Goal: Information Seeking & Learning: Learn about a topic

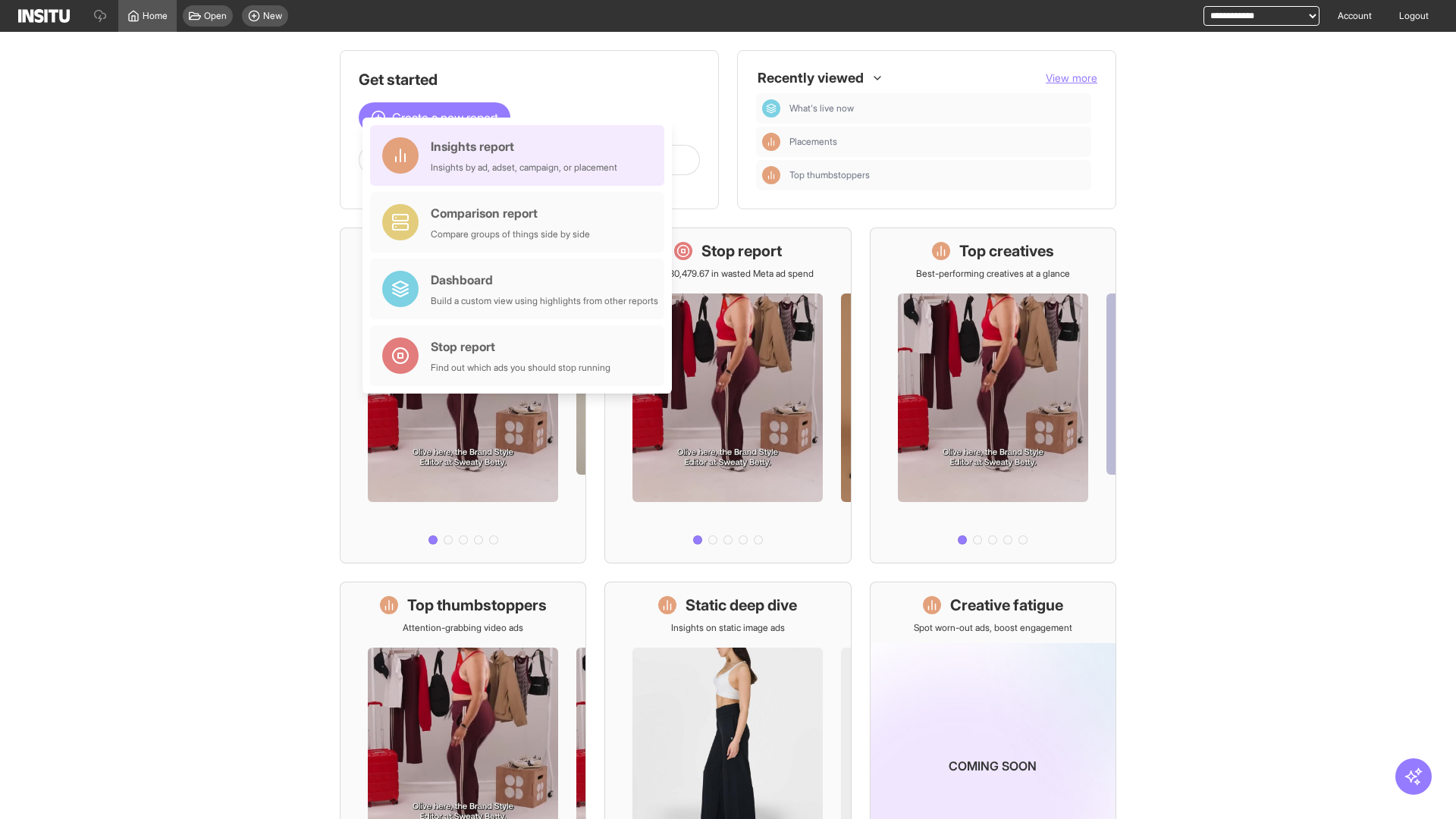
click at [521, 156] on div "Insights report Insights by ad, adset, campaign, or placement" at bounding box center [524, 155] width 186 height 36
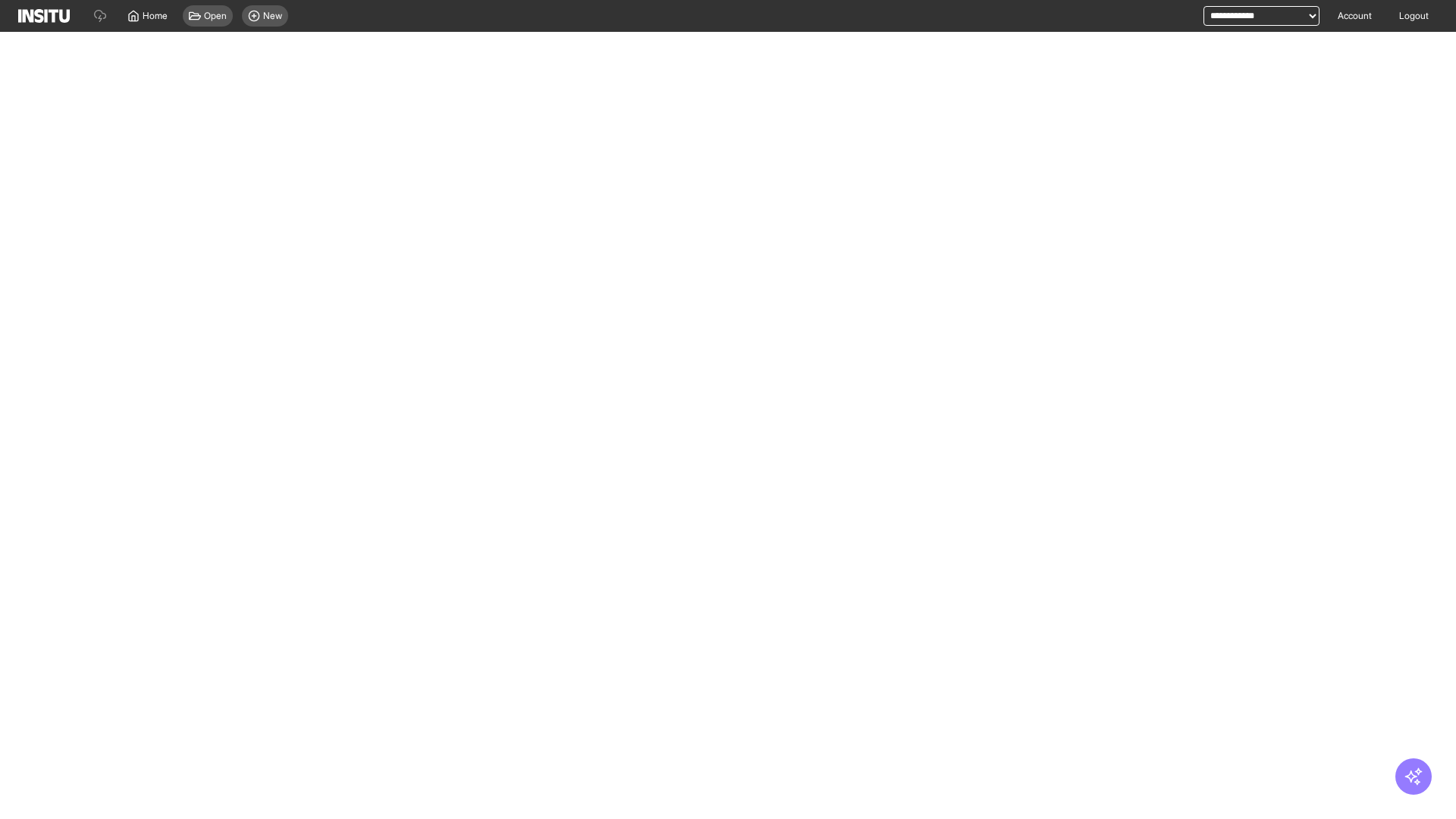
select select "**"
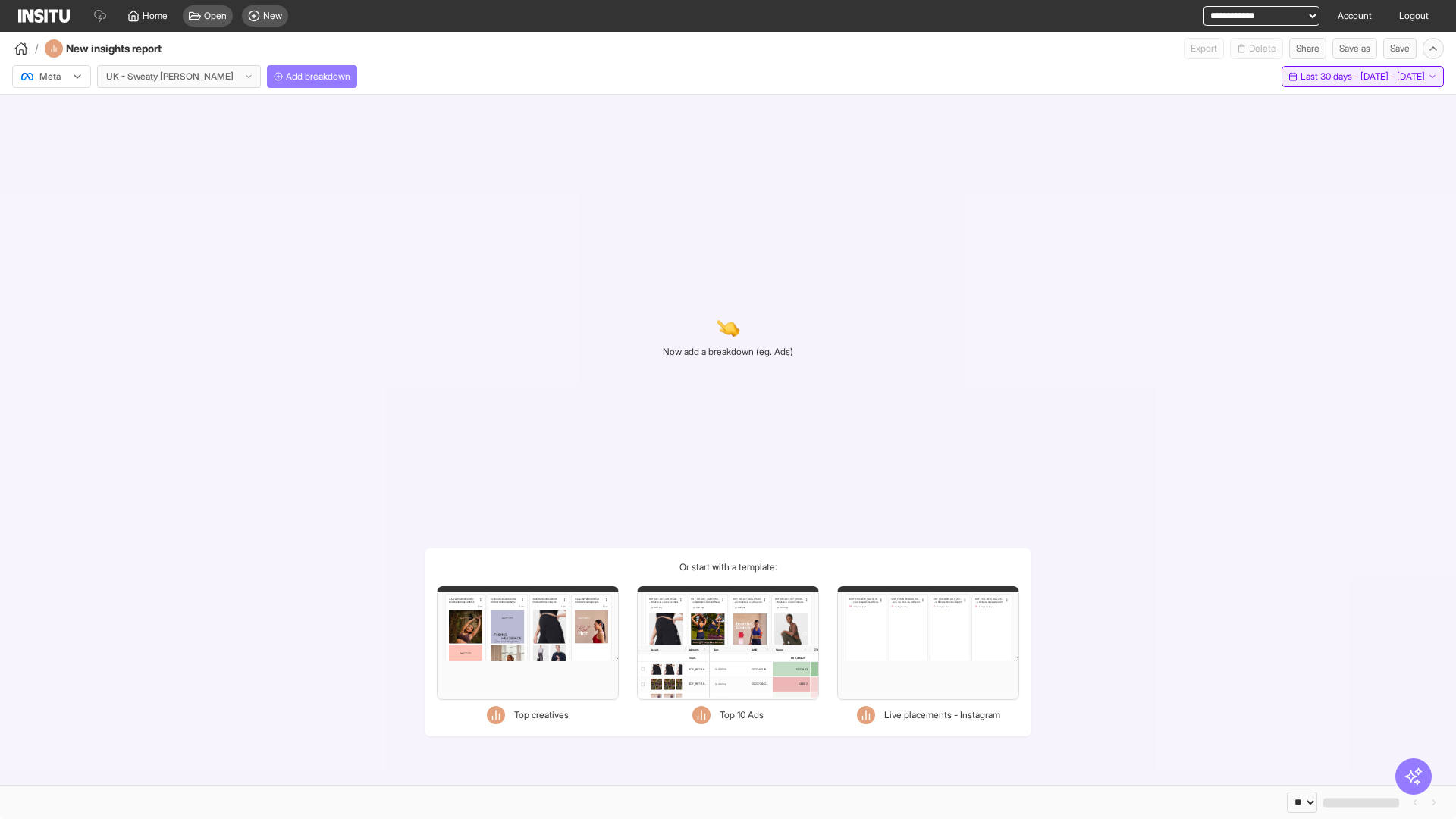
click at [1328, 76] on span "Last 30 days - [DATE] - [DATE]" at bounding box center [1363, 76] width 124 height 12
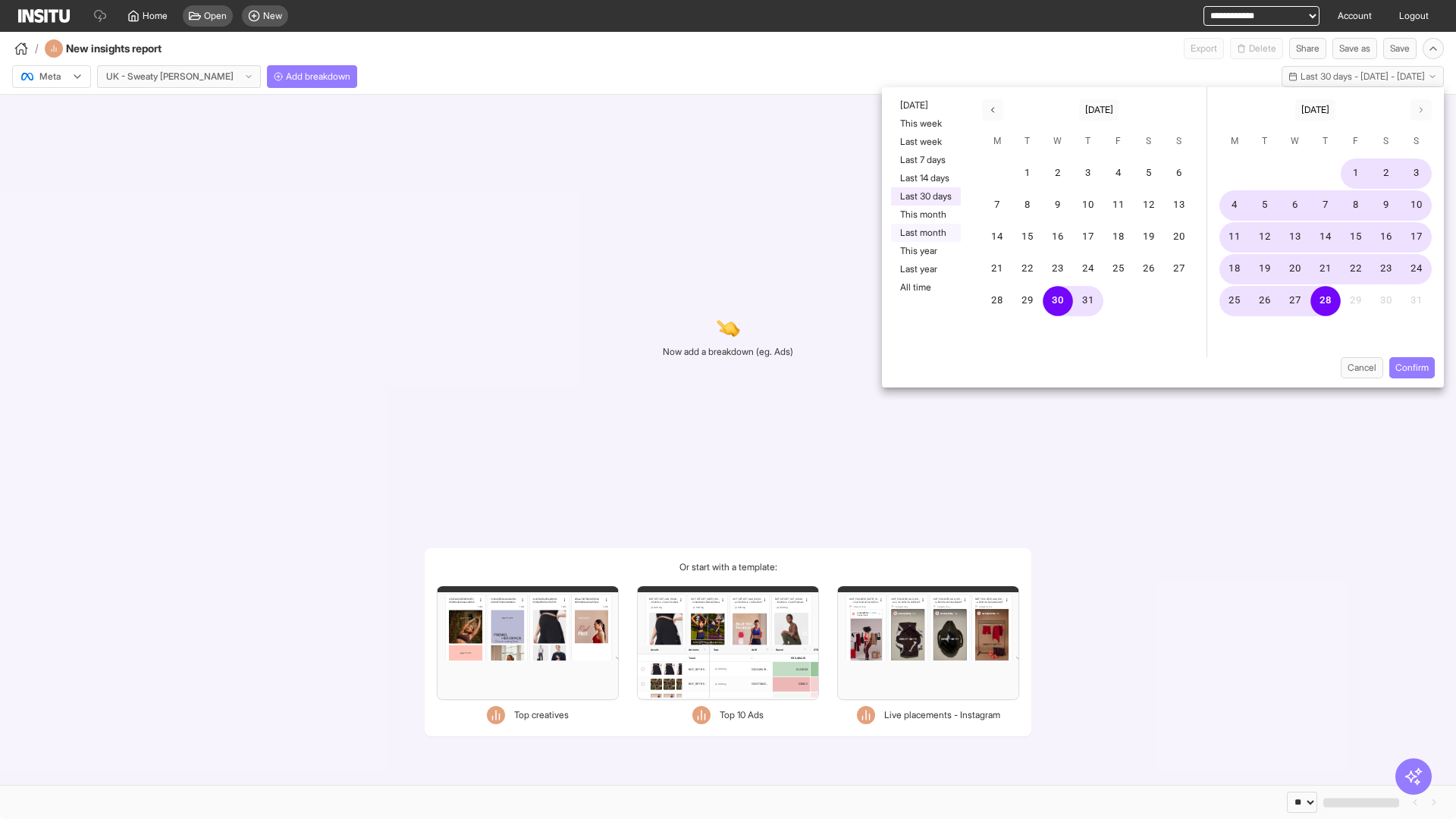
click at [925, 233] on button "Last month" at bounding box center [926, 232] width 69 height 18
